Goal: Task Accomplishment & Management: Manage account settings

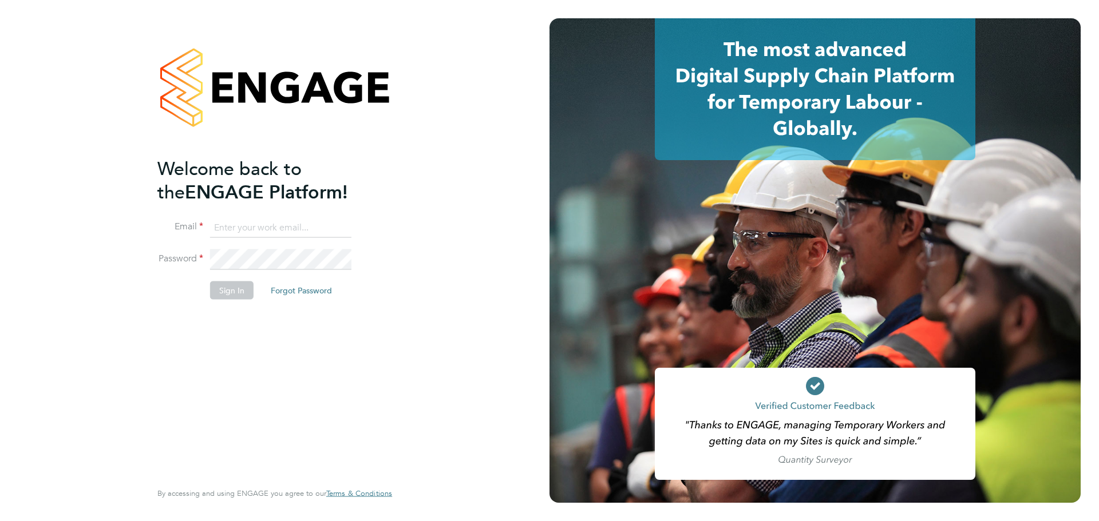
type input "[EMAIL_ADDRESS][DOMAIN_NAME]"
click at [227, 288] on button "Sign In" at bounding box center [231, 290] width 43 height 18
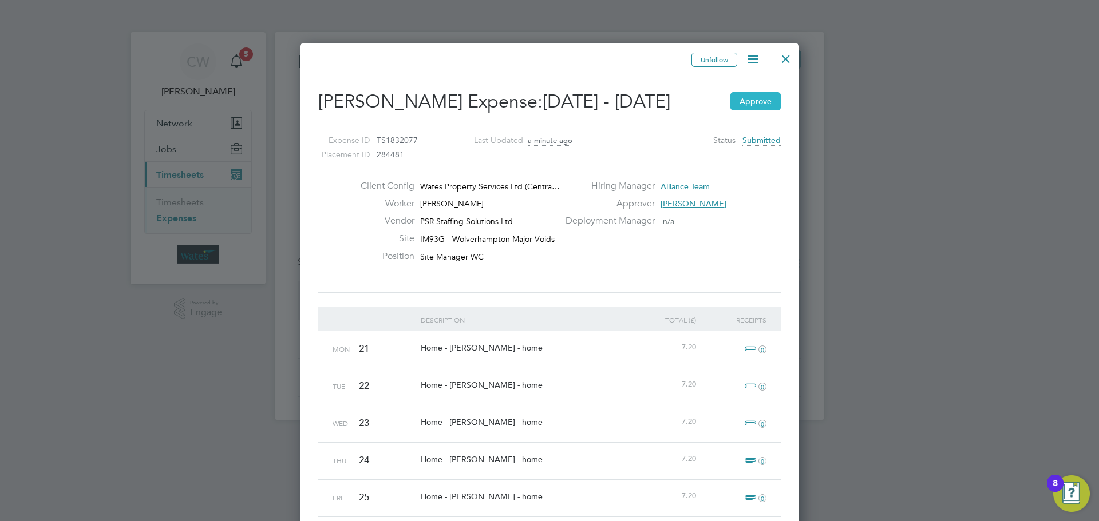
click at [764, 103] on button "Approve" at bounding box center [755, 101] width 50 height 18
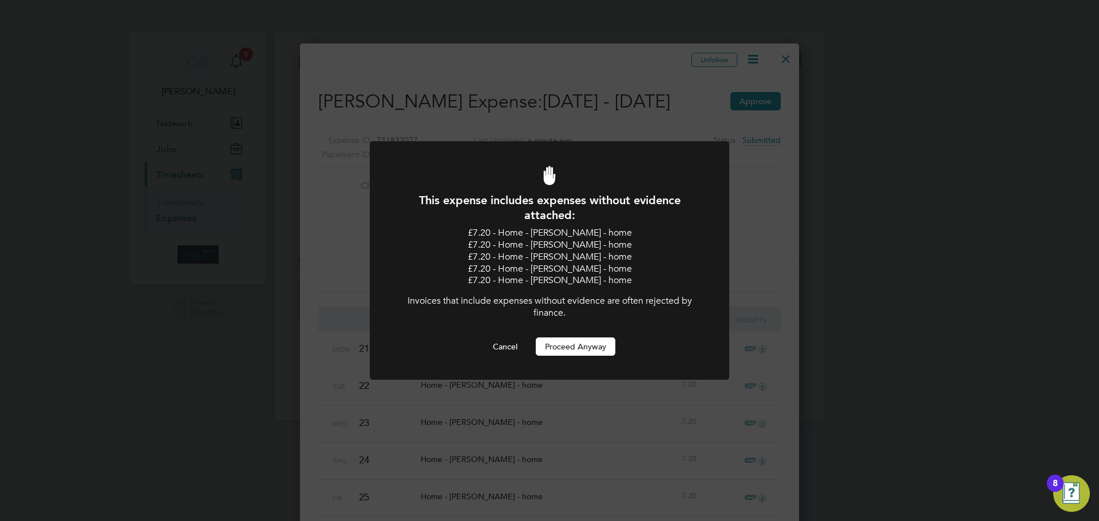
click at [576, 348] on button "Proceed Anyway" at bounding box center [576, 347] width 80 height 18
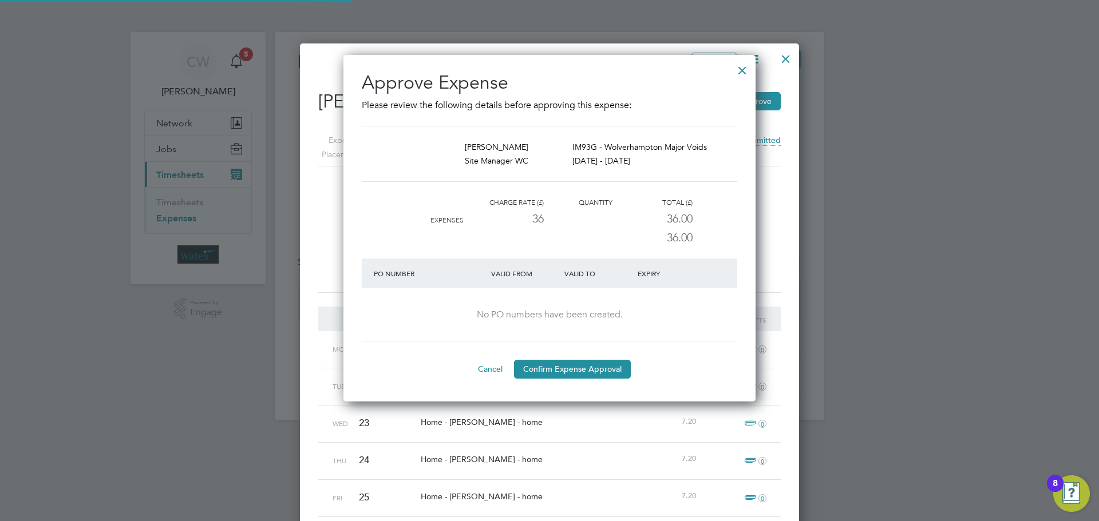
scroll to position [19, 115]
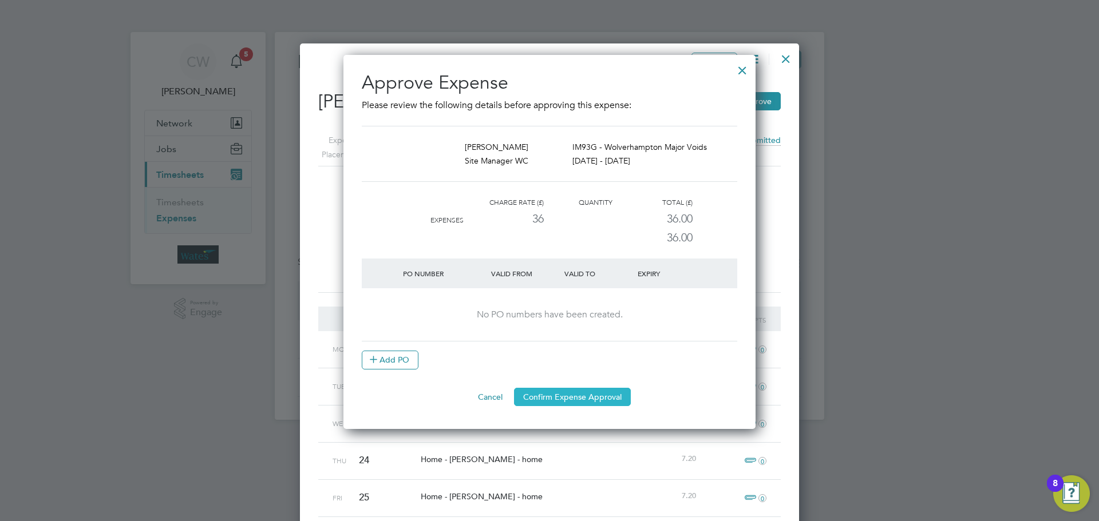
click at [565, 391] on button "Confirm Expense Approval" at bounding box center [572, 397] width 117 height 18
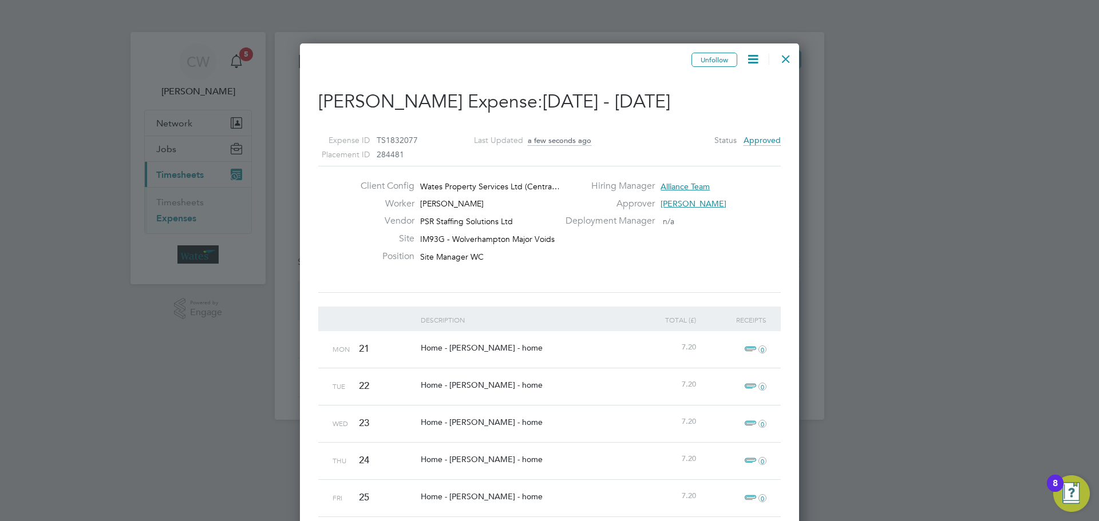
click at [782, 56] on div at bounding box center [786, 56] width 21 height 21
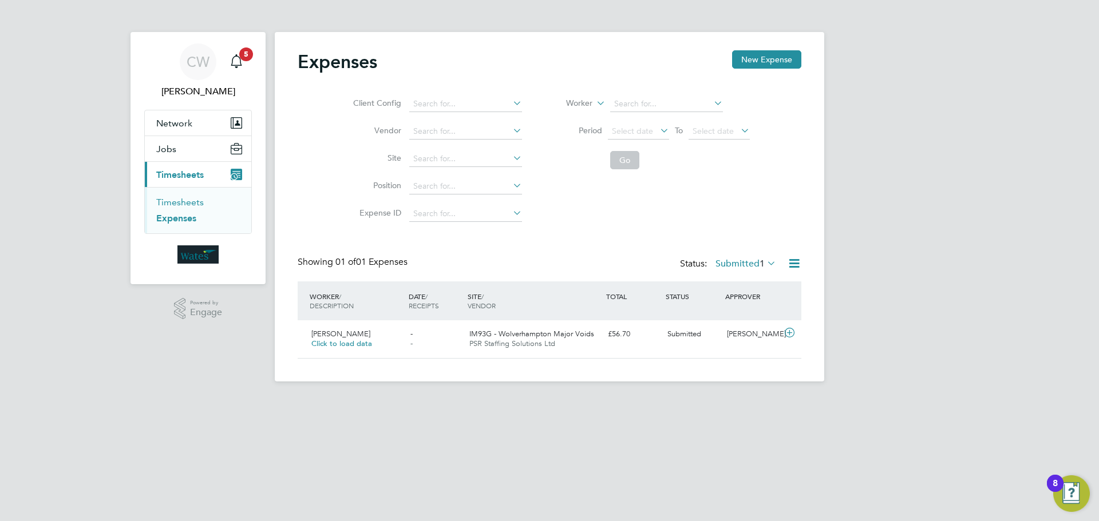
click at [170, 205] on link "Timesheets" at bounding box center [180, 202] width 48 height 11
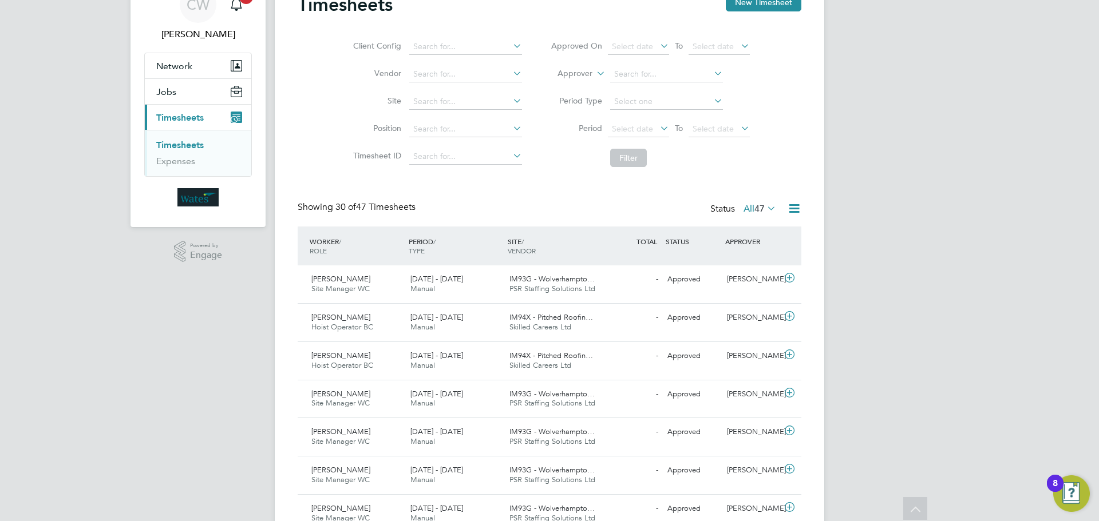
click at [329, 210] on div "Showing 30 of 47 Timesheets" at bounding box center [358, 207] width 120 height 12
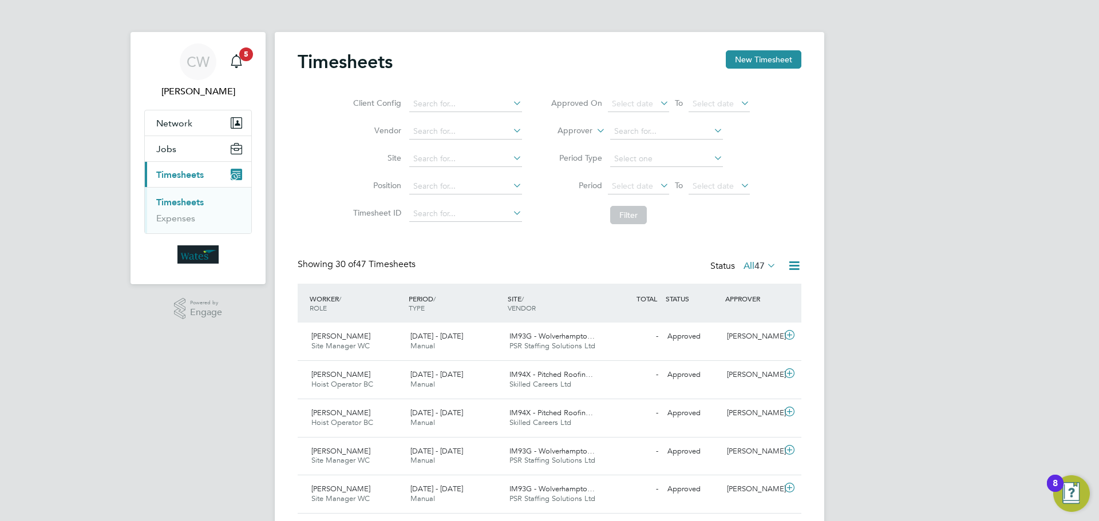
click at [168, 201] on link "Timesheets" at bounding box center [180, 202] width 48 height 11
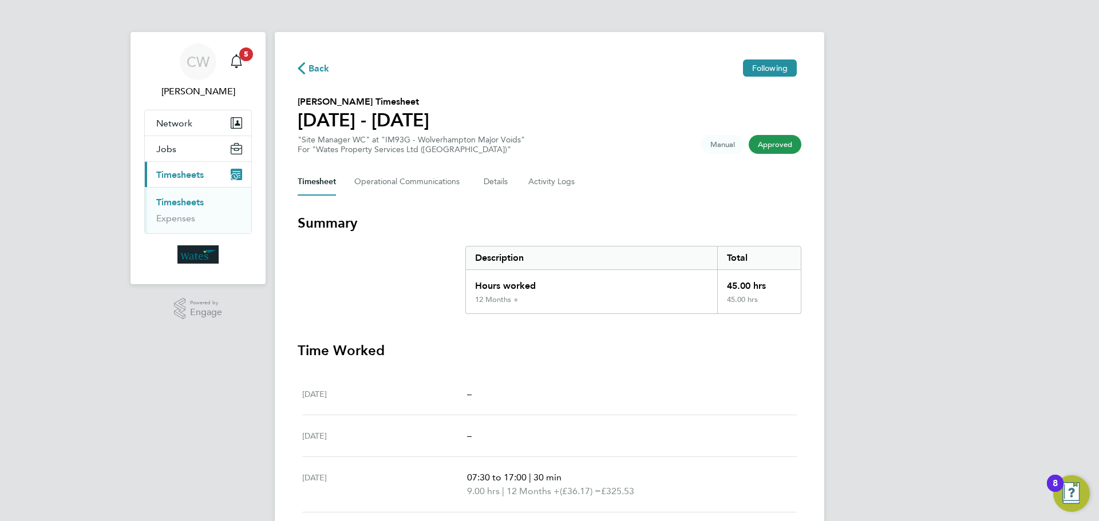
click at [176, 198] on link "Timesheets" at bounding box center [180, 202] width 48 height 11
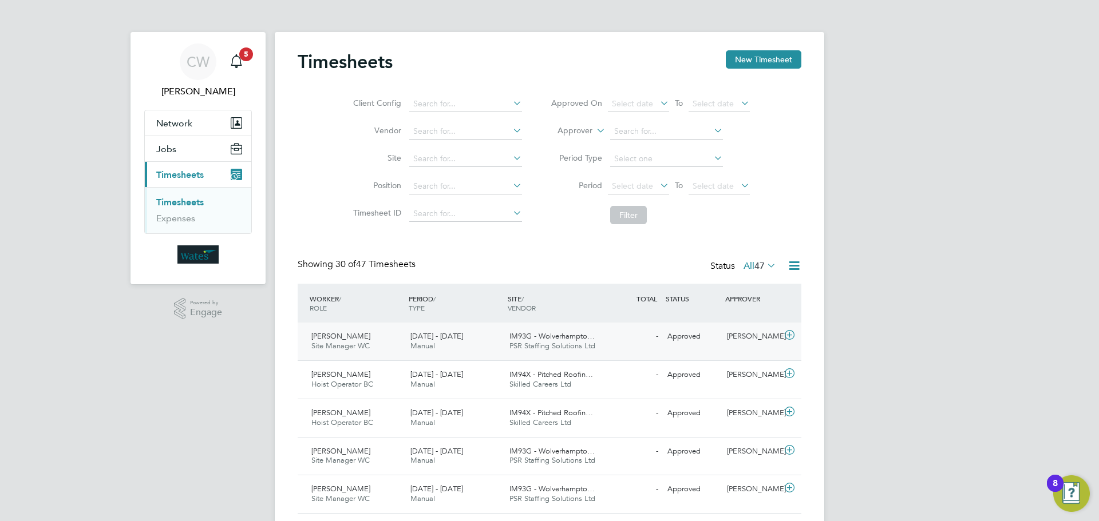
click at [790, 335] on icon at bounding box center [789, 335] width 14 height 9
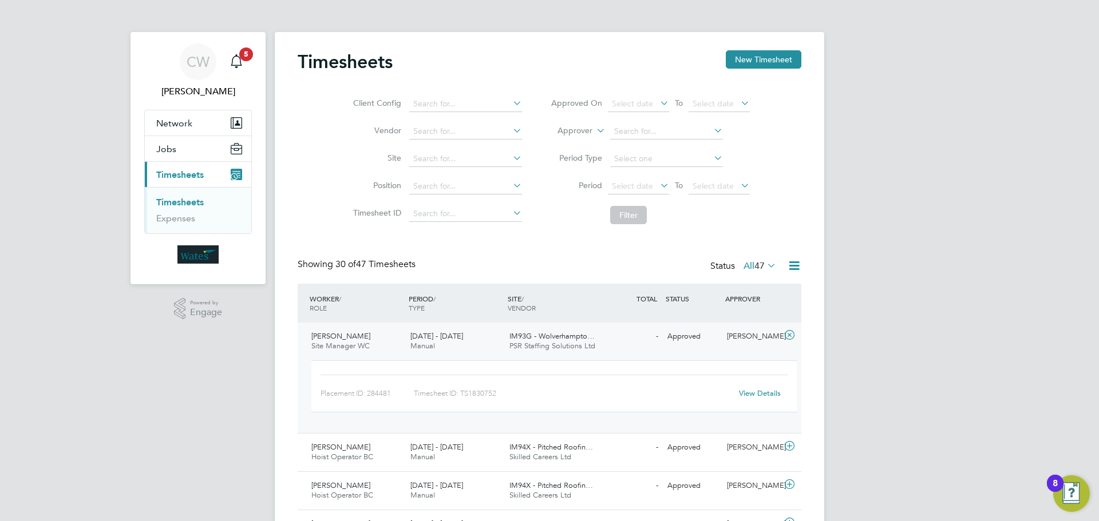
click at [753, 393] on link "View Details" at bounding box center [760, 394] width 42 height 10
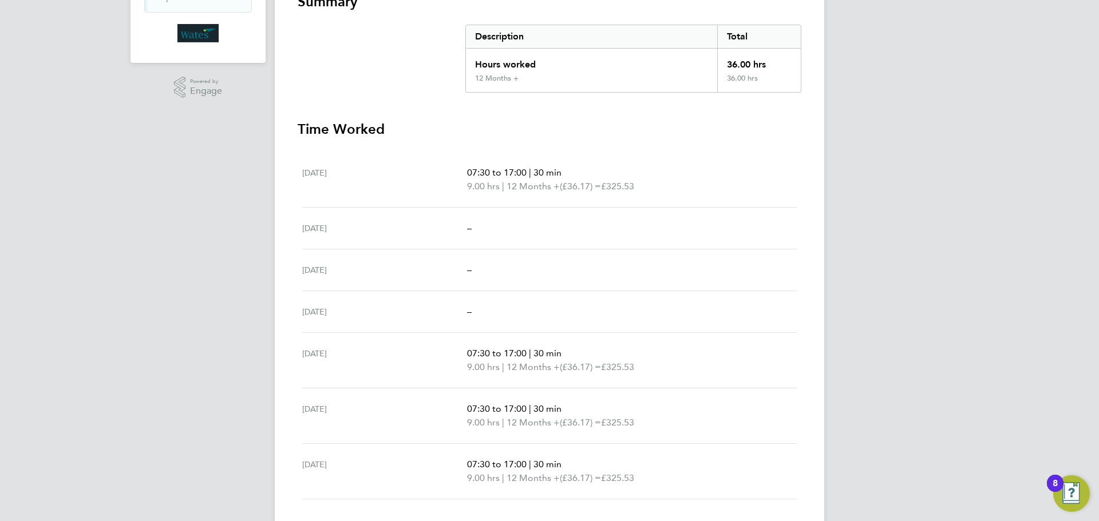
scroll to position [246, 0]
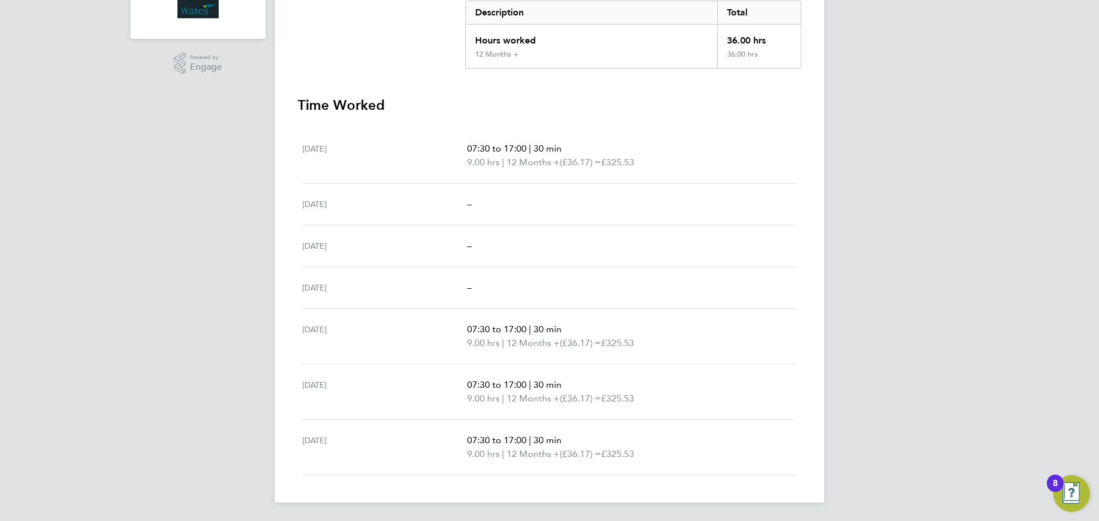
click at [504, 155] on p "07:30 to 17:00 | 30 min" at bounding box center [627, 149] width 321 height 14
click at [513, 453] on span "12 Months +" at bounding box center [533, 455] width 53 height 14
click at [495, 396] on span "9.00 hrs" at bounding box center [483, 398] width 33 height 11
click at [497, 362] on div "Wed 24 Sep 07:30 to 17:00 | 30 min 9.00 hrs | 12 Months + (£36.17) = £325.53" at bounding box center [549, 337] width 495 height 56
click at [488, 161] on span "9.00 hrs" at bounding box center [483, 162] width 33 height 11
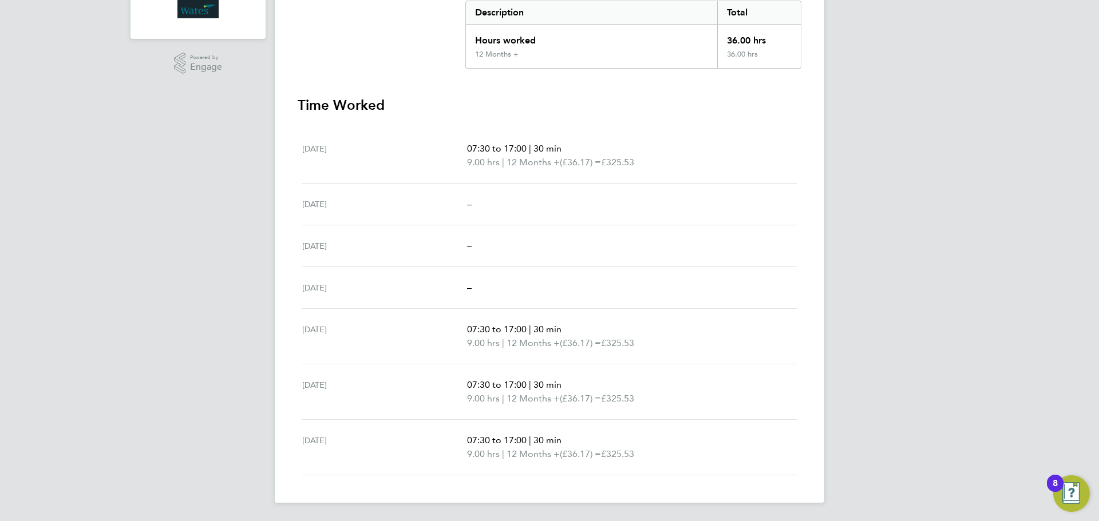
scroll to position [0, 0]
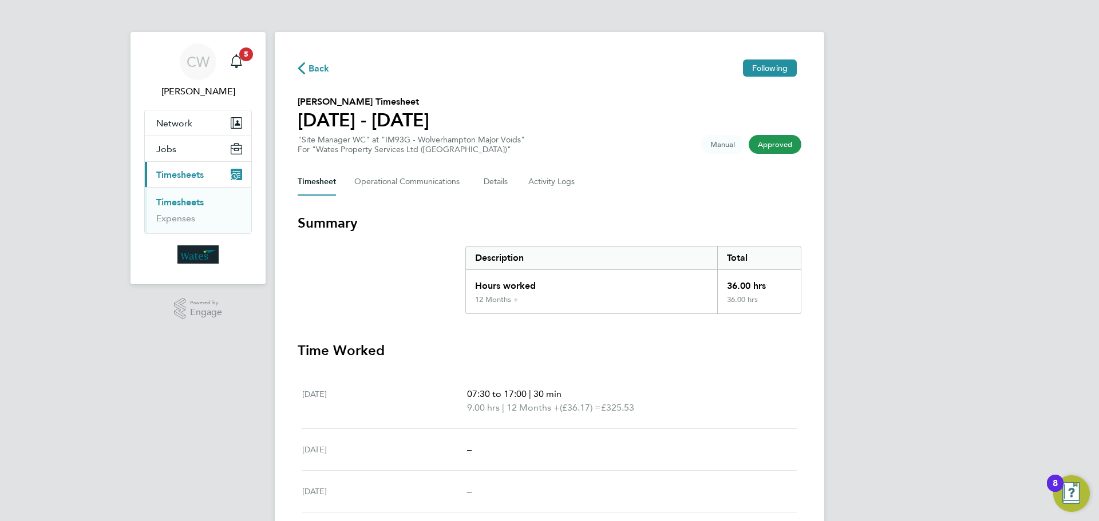
drag, startPoint x: 474, startPoint y: 392, endPoint x: 679, endPoint y: 413, distance: 206.5
click at [679, 420] on div "Sat 20 Sep 07:30 to 17:00 | 30 min 9.00 hrs | 12 Months + (£36.17) = £325.53" at bounding box center [549, 402] width 495 height 56
click at [681, 409] on p "9.00 hrs | 12 Months + (£36.17) = £325.53" at bounding box center [627, 408] width 321 height 14
click at [324, 69] on span "Back" at bounding box center [319, 69] width 21 height 14
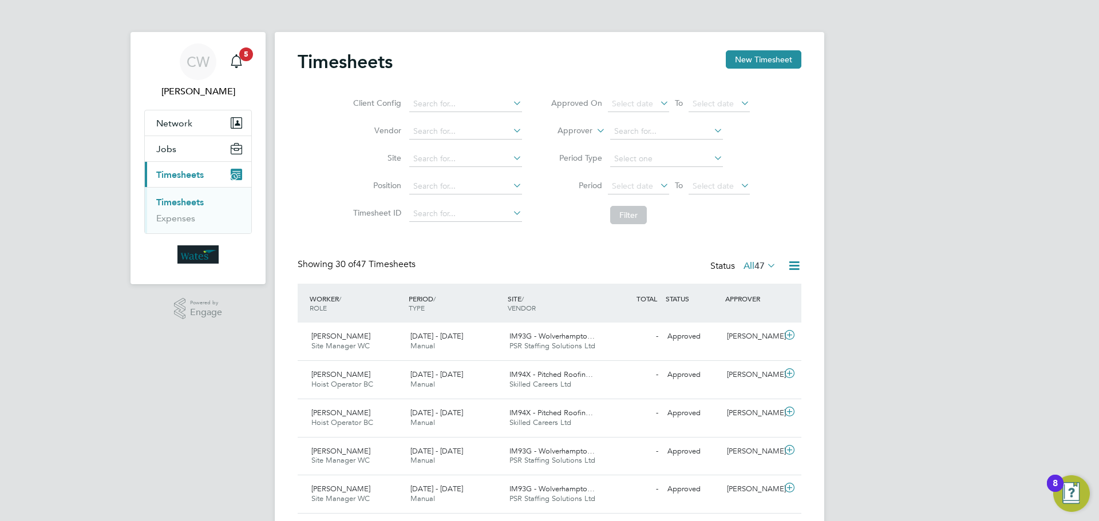
drag, startPoint x: 436, startPoint y: 263, endPoint x: 290, endPoint y: 258, distance: 146.6
drag, startPoint x: 298, startPoint y: 263, endPoint x: 376, endPoint y: 264, distance: 78.4
click at [373, 264] on div "Showing 30 of 47 Timesheets" at bounding box center [358, 265] width 120 height 12
click at [236, 58] on icon "Main navigation" at bounding box center [237, 61] width 14 height 14
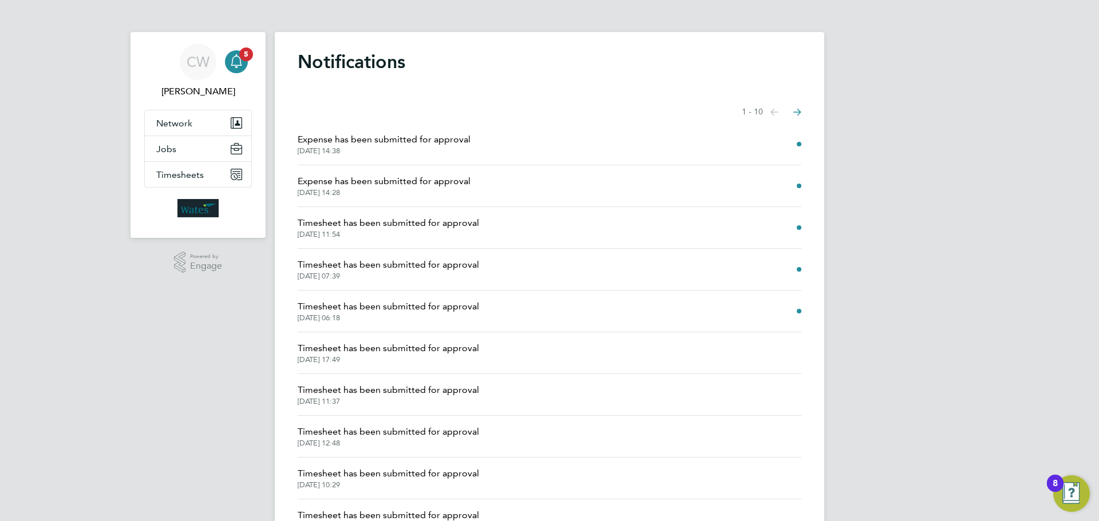
click at [799, 112] on icon "Select page of notifications list" at bounding box center [797, 112] width 8 height 7
